Goal: Information Seeking & Learning: Find specific fact

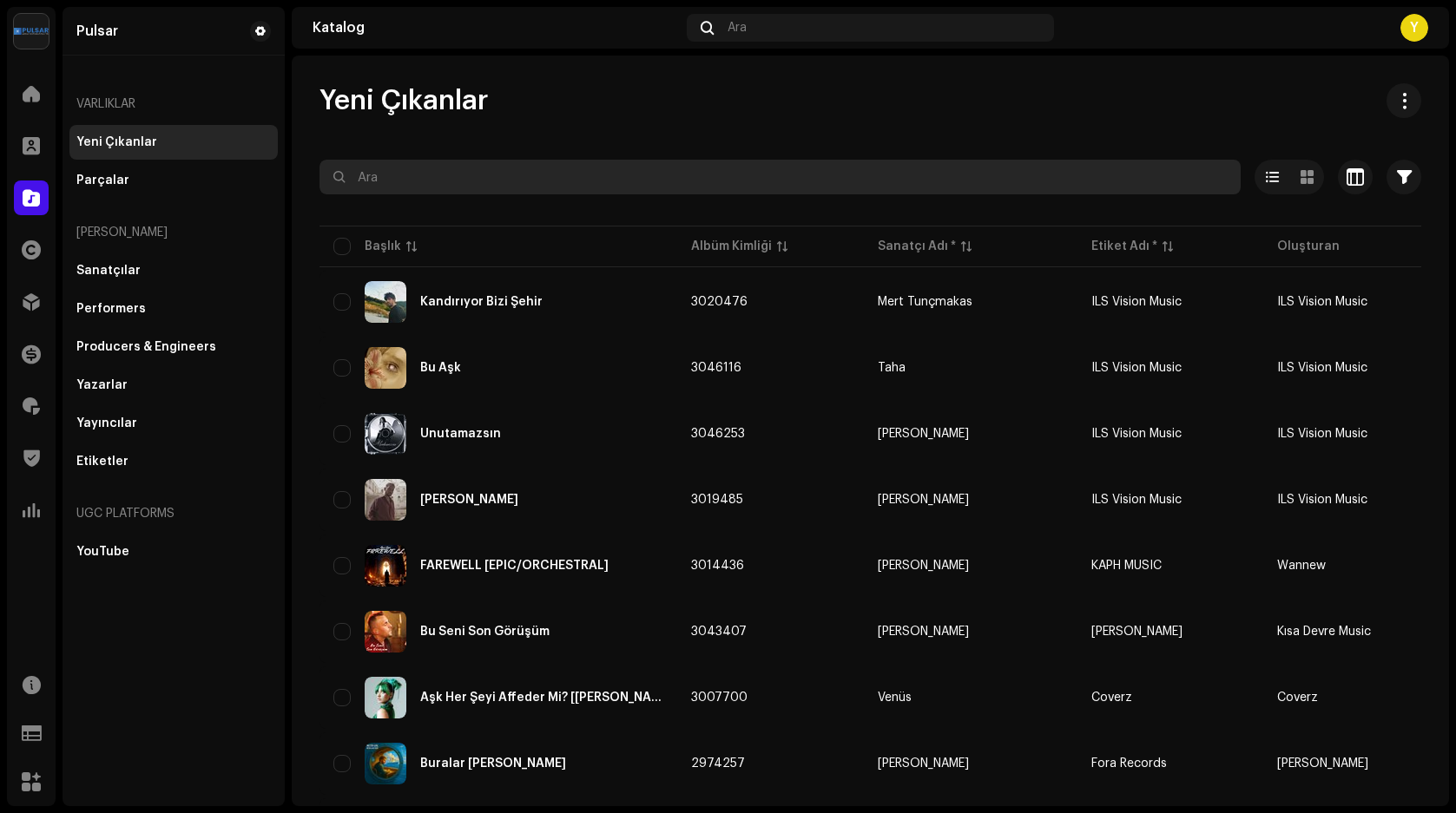
click at [436, 185] on input "text" at bounding box center [780, 176] width 921 height 35
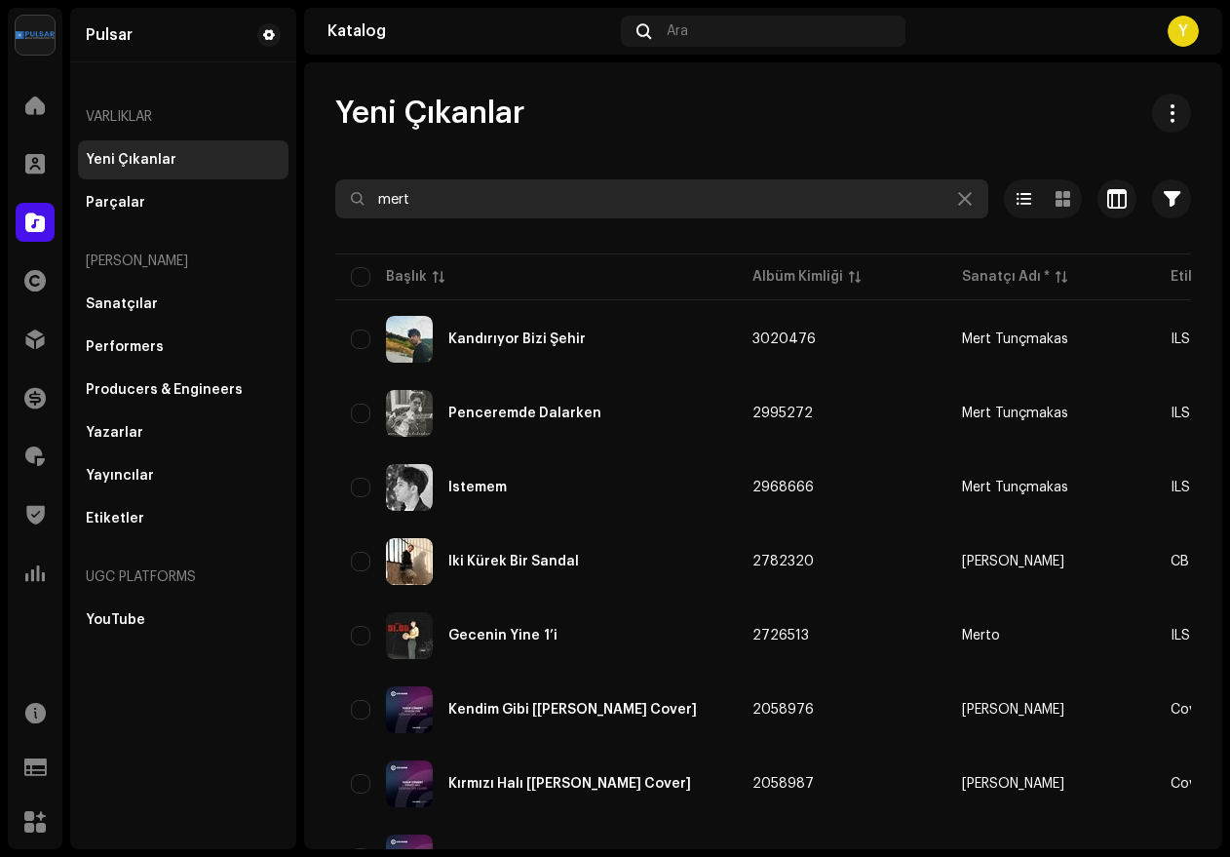
drag, startPoint x: 369, startPoint y: 199, endPoint x: 294, endPoint y: 199, distance: 74.1
click at [296, 199] on div "Pulsar Anasayfa Müşteriler Katalog Haklar Dağıtım Finans Telifler Trust & Safet…" at bounding box center [615, 428] width 1230 height 857
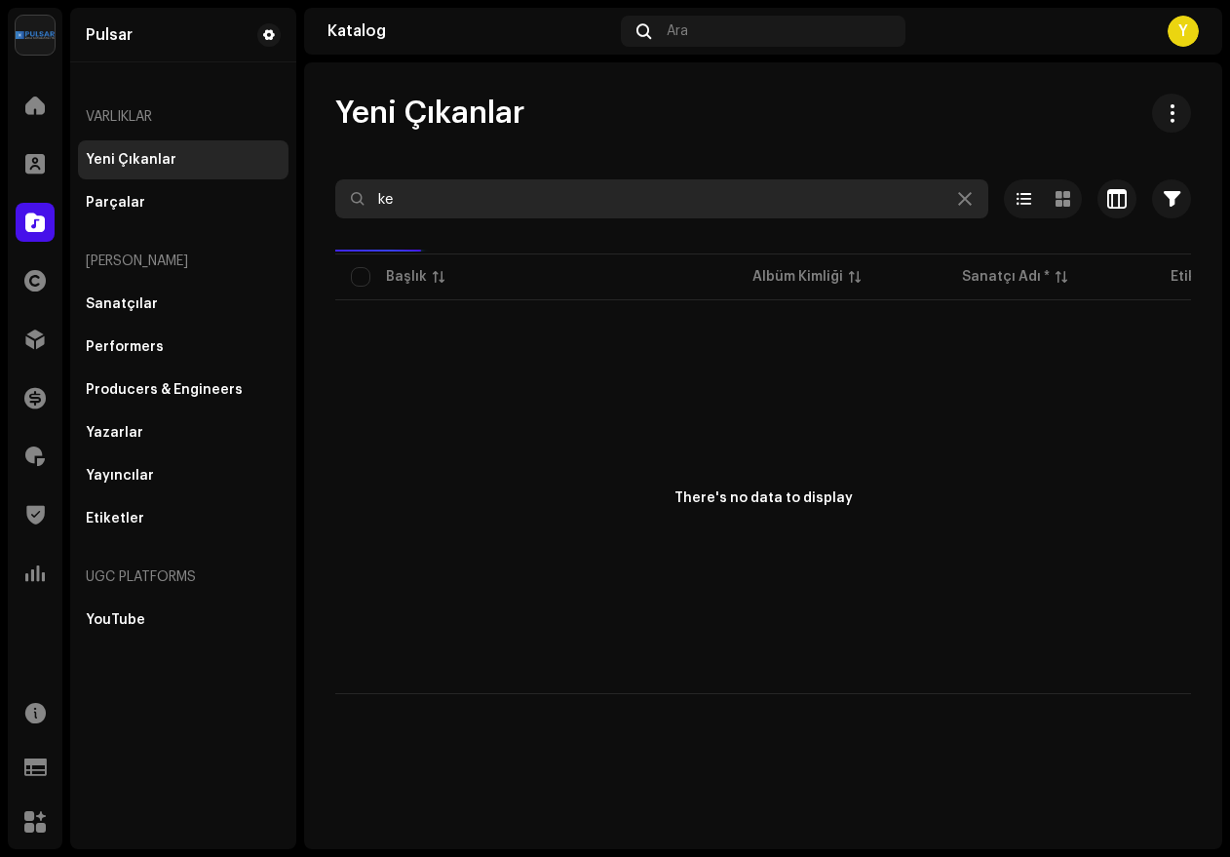
type input "k"
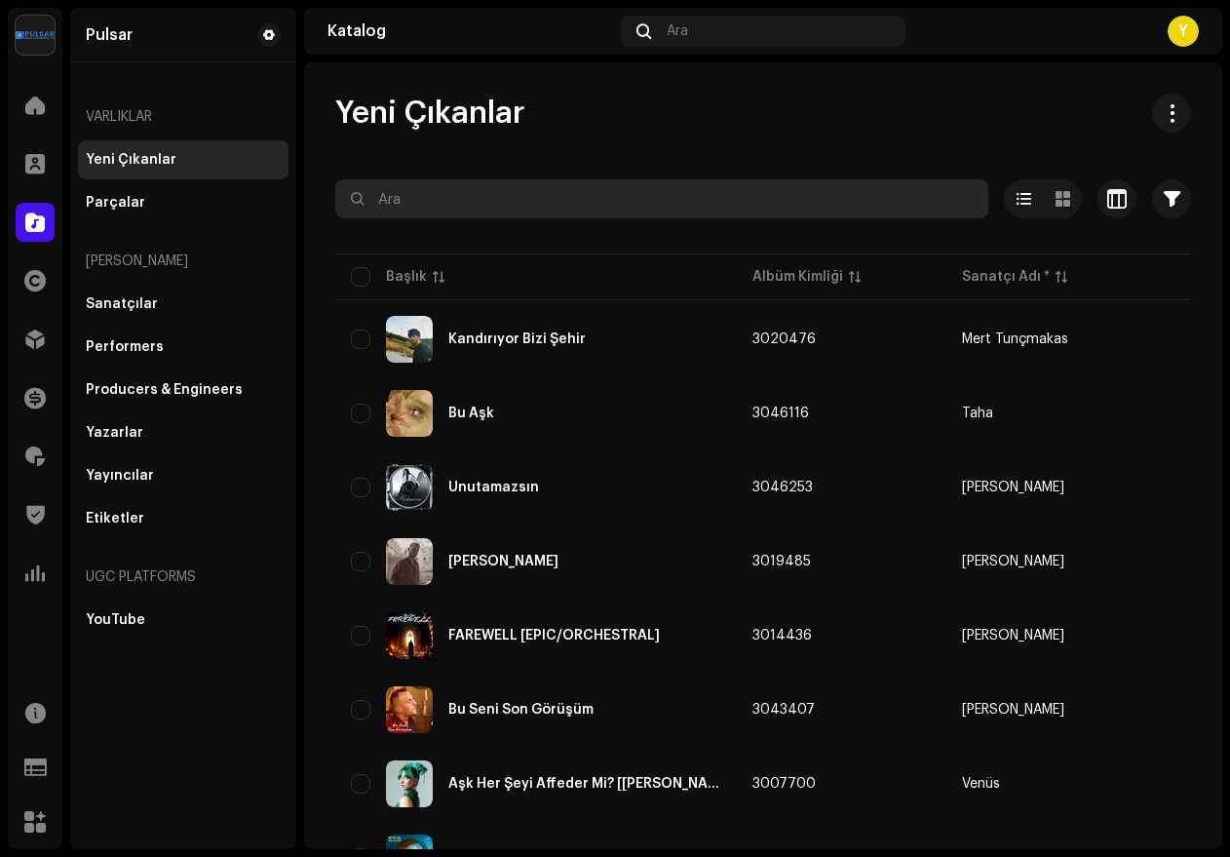
click at [448, 200] on input "text" at bounding box center [661, 198] width 653 height 39
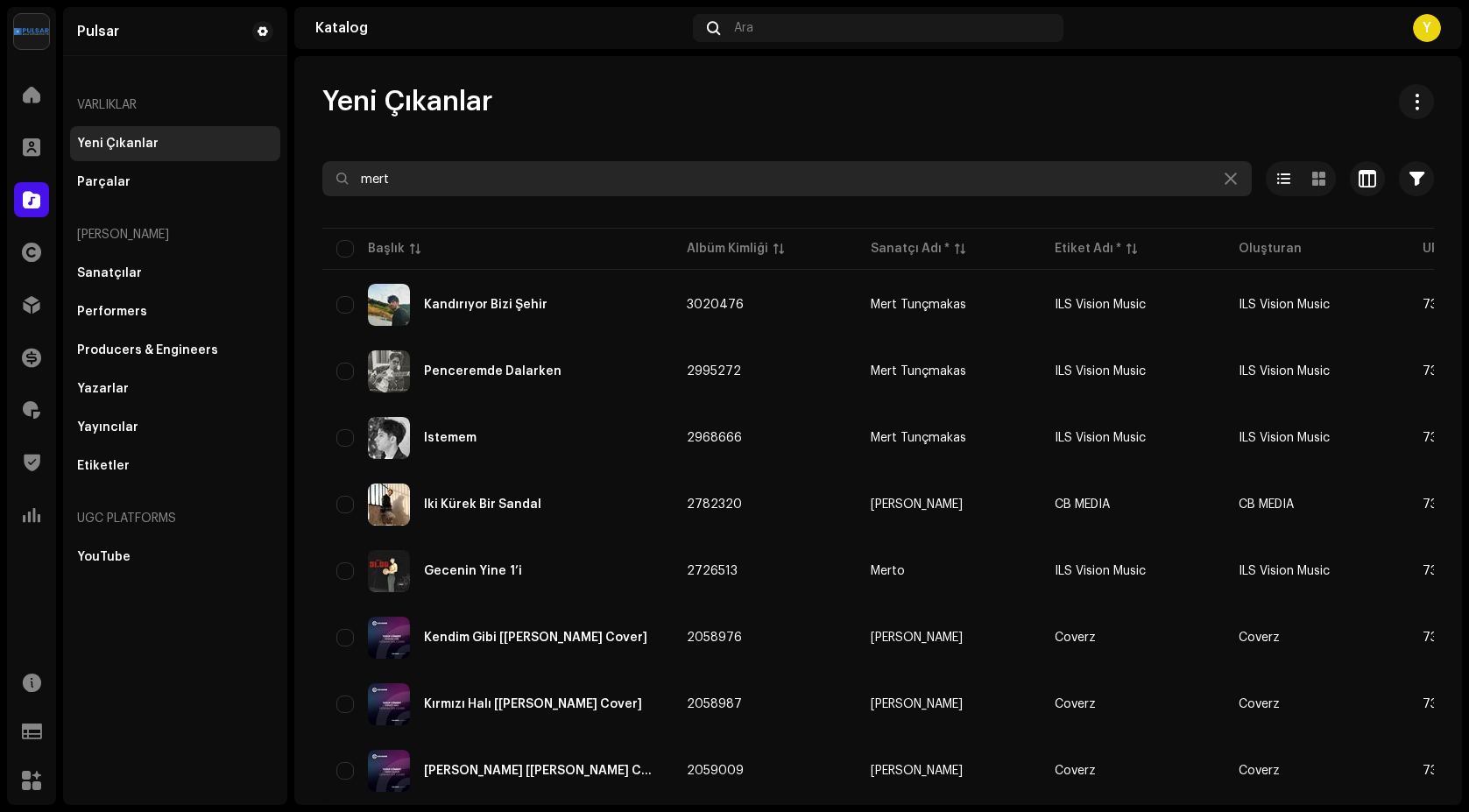
click at [429, 169] on input "mert" at bounding box center [787, 178] width 929 height 35
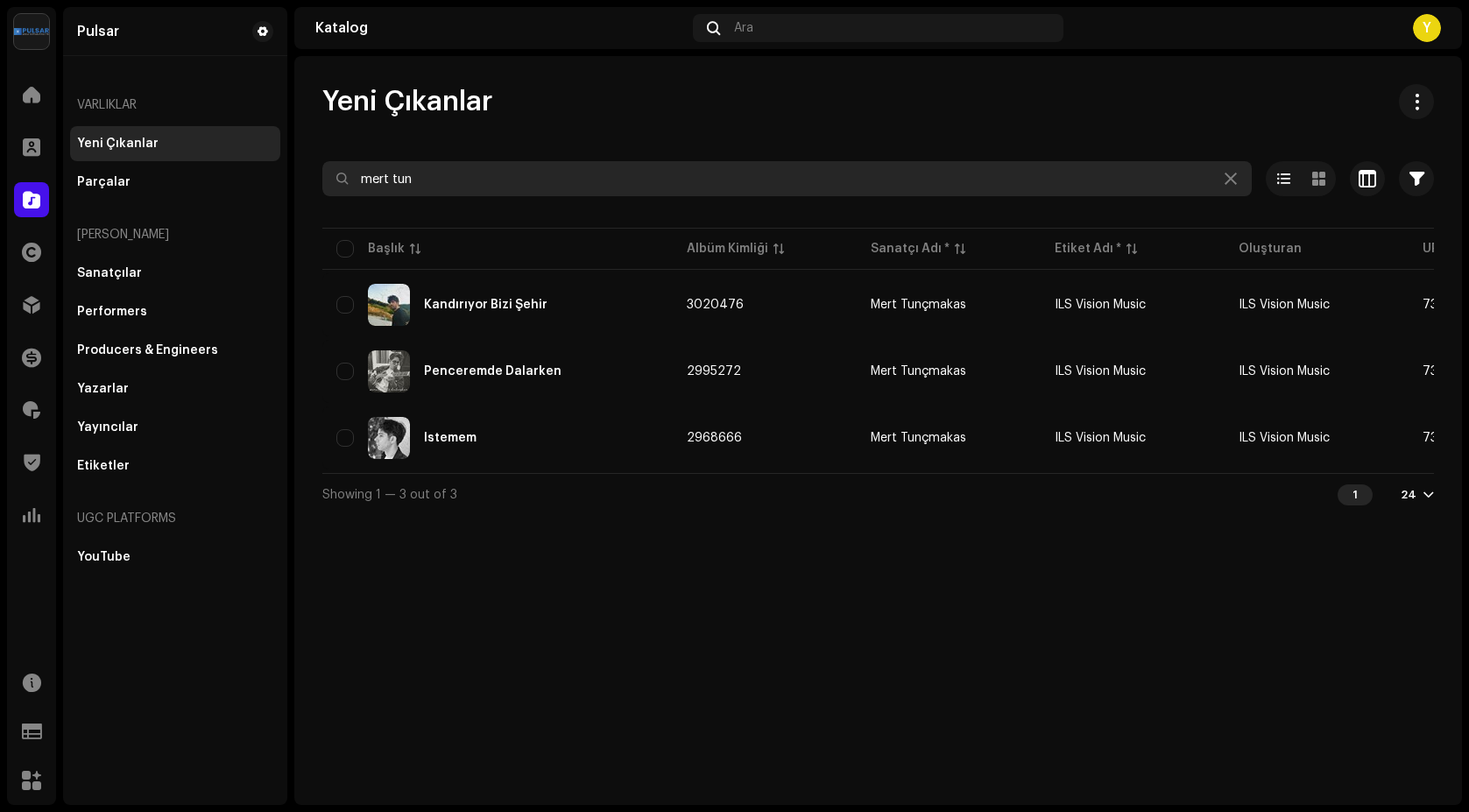
type input "mert tun"
